Goal: Task Accomplishment & Management: Complete application form

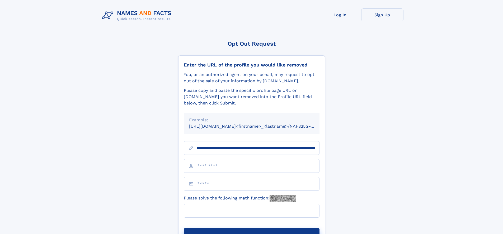
scroll to position [0, 64]
type input "**********"
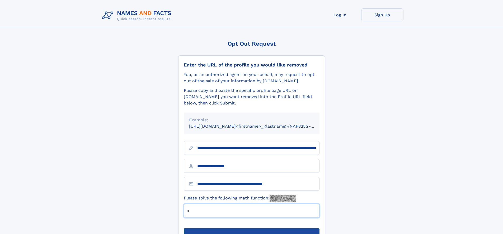
type input "*"
click at [251, 229] on button "Submit Opt Out Request" at bounding box center [252, 237] width 136 height 17
